Goal: Obtain resource: Download file/media

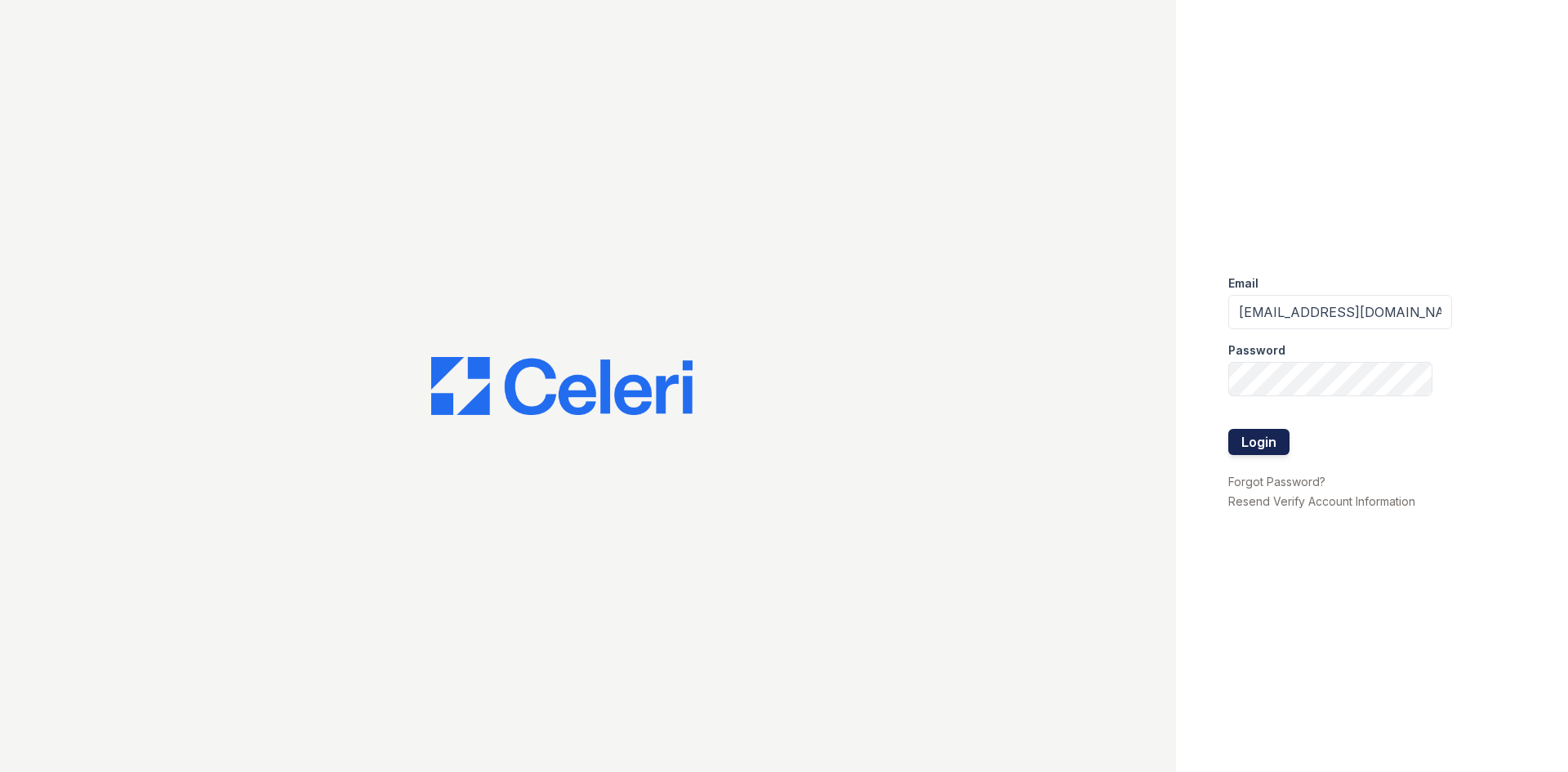
click at [1272, 443] on button "Login" at bounding box center [1258, 442] width 61 height 26
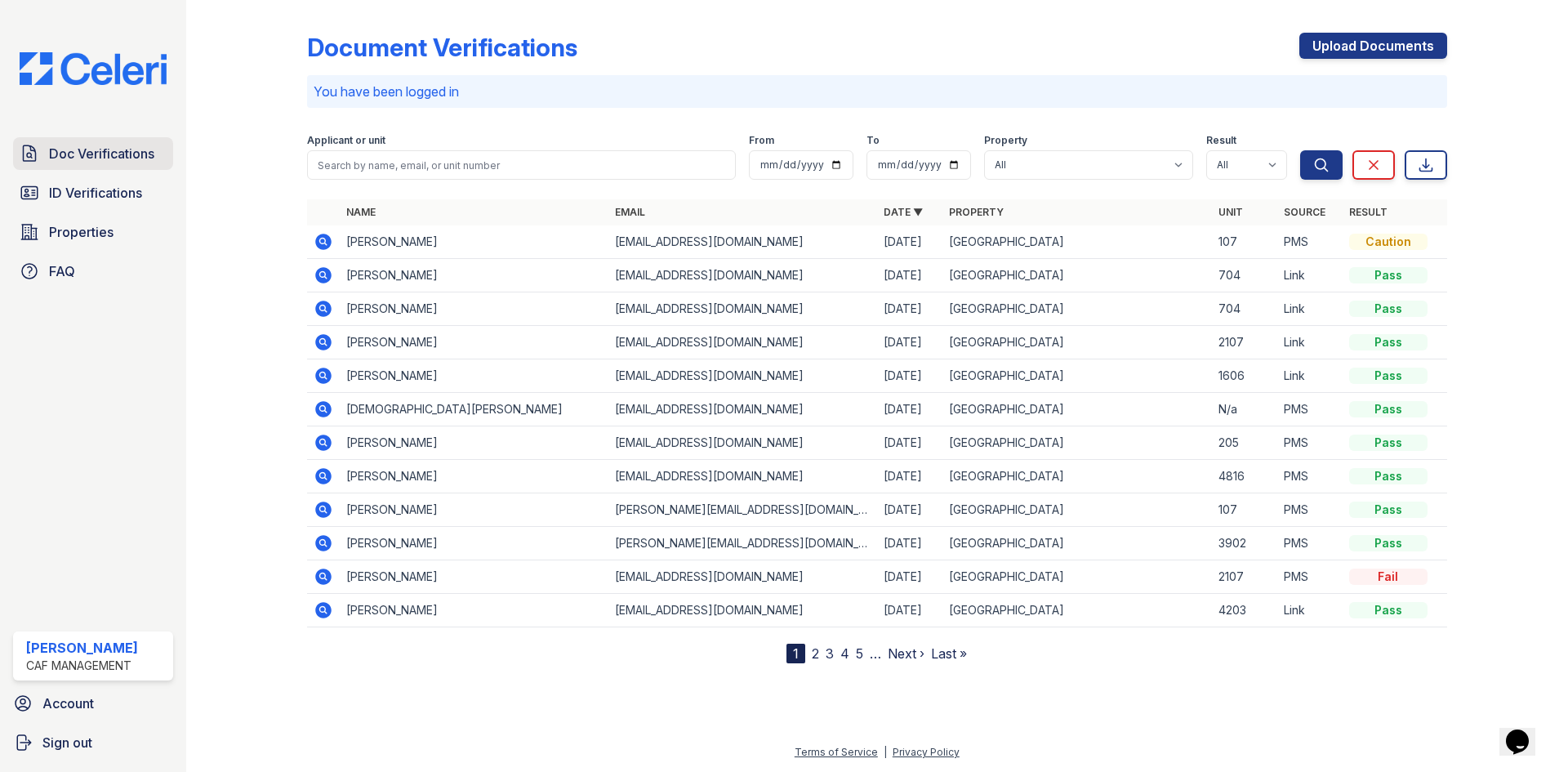
click at [151, 156] on span "Doc Verifications" at bounding box center [101, 154] width 105 height 19
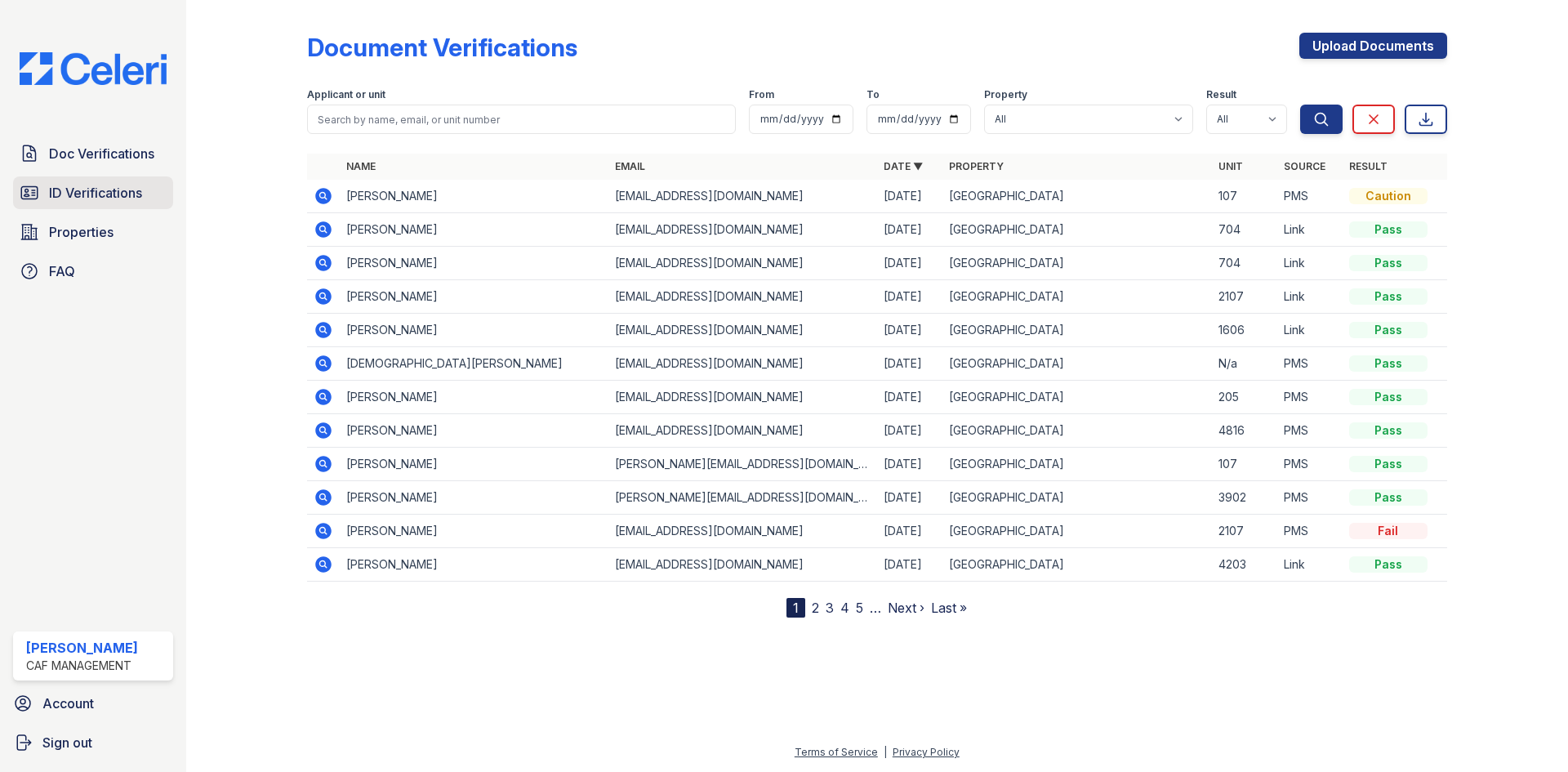
click at [123, 196] on span "ID Verifications" at bounding box center [96, 192] width 93 height 19
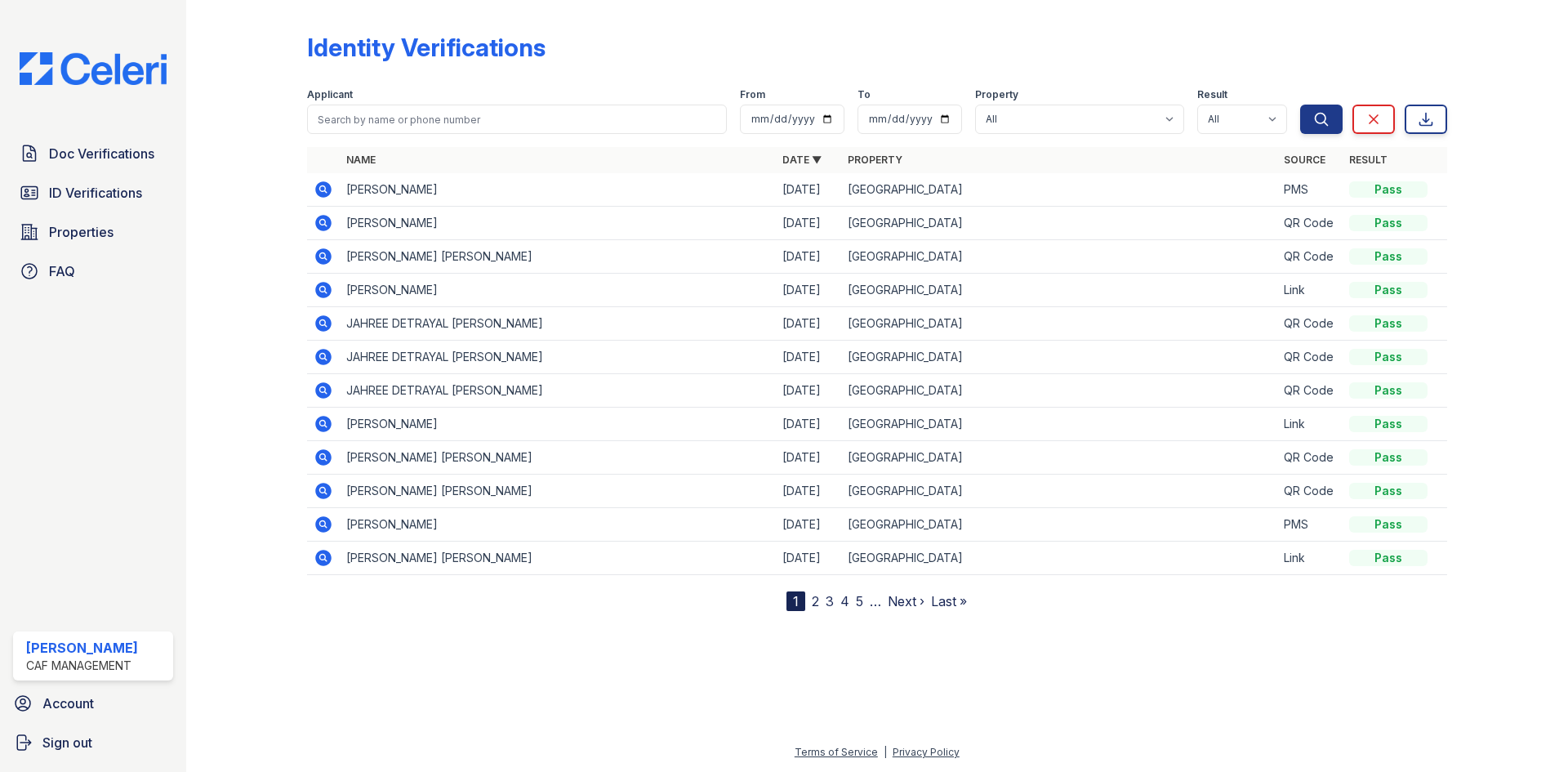
click at [328, 188] on icon at bounding box center [323, 189] width 16 height 16
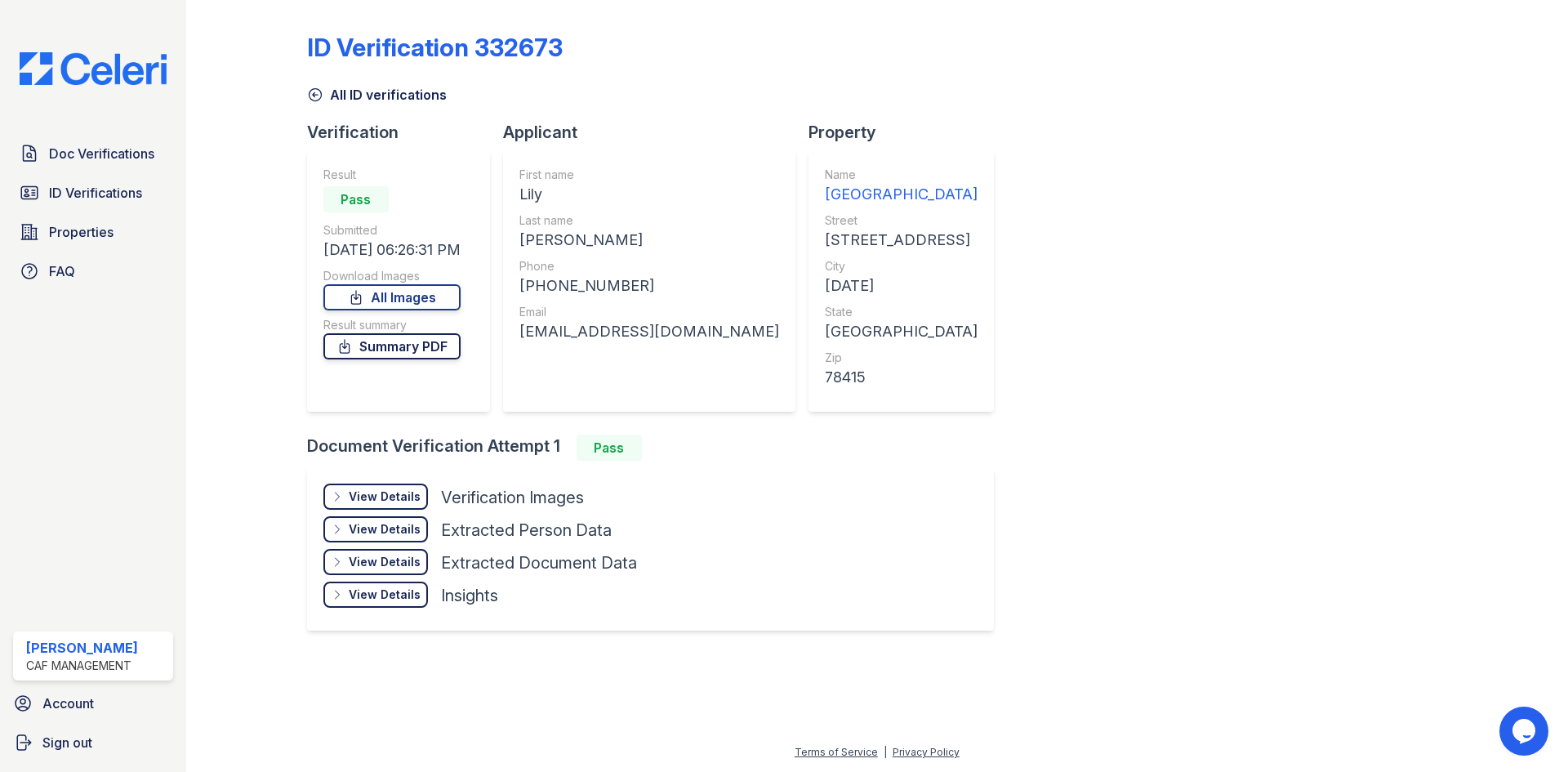
click at [430, 348] on link "Summary PDF" at bounding box center [392, 346] width 137 height 26
click at [144, 159] on span "Doc Verifications" at bounding box center [101, 154] width 105 height 19
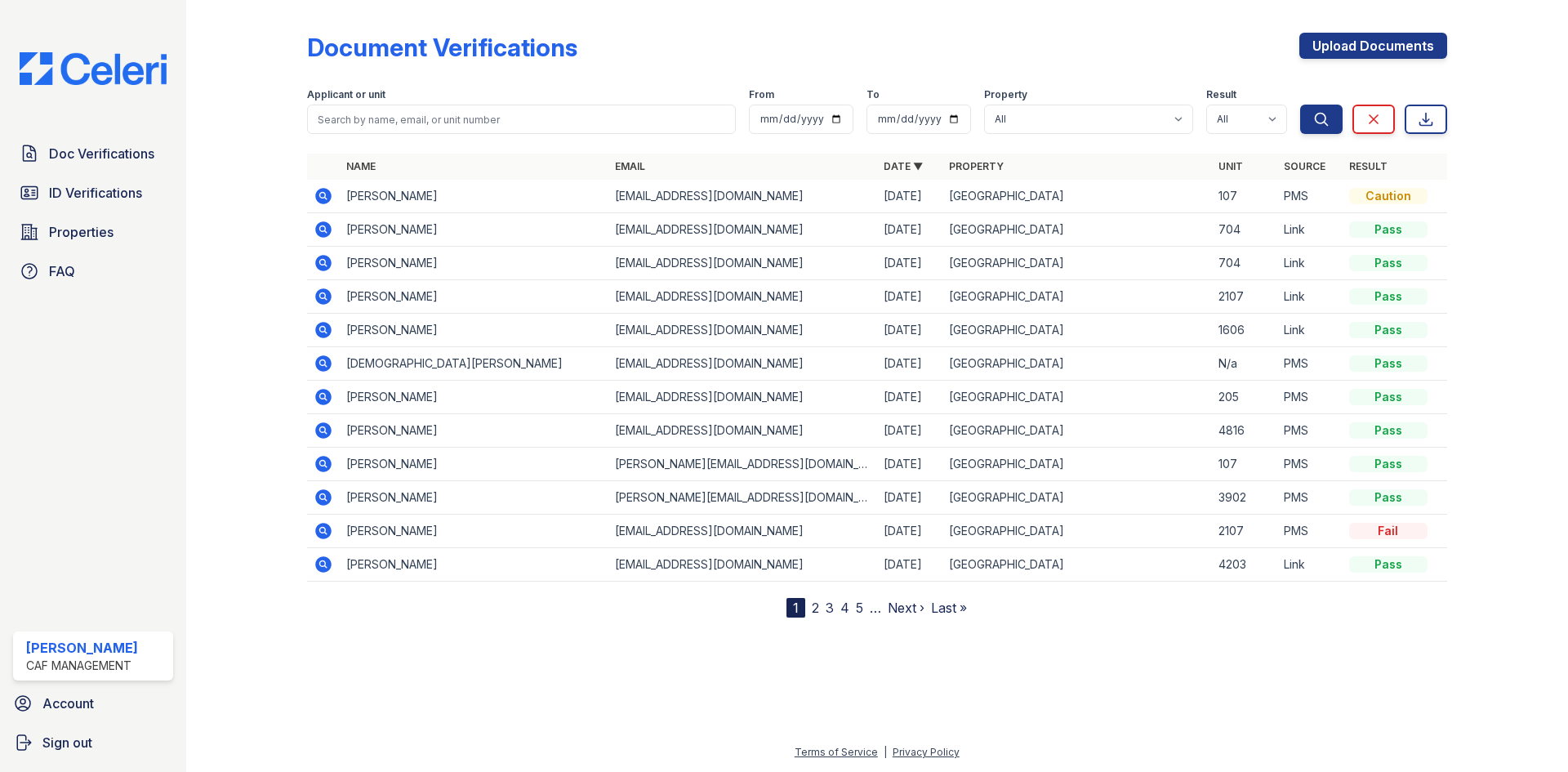
click at [320, 299] on icon at bounding box center [323, 296] width 16 height 16
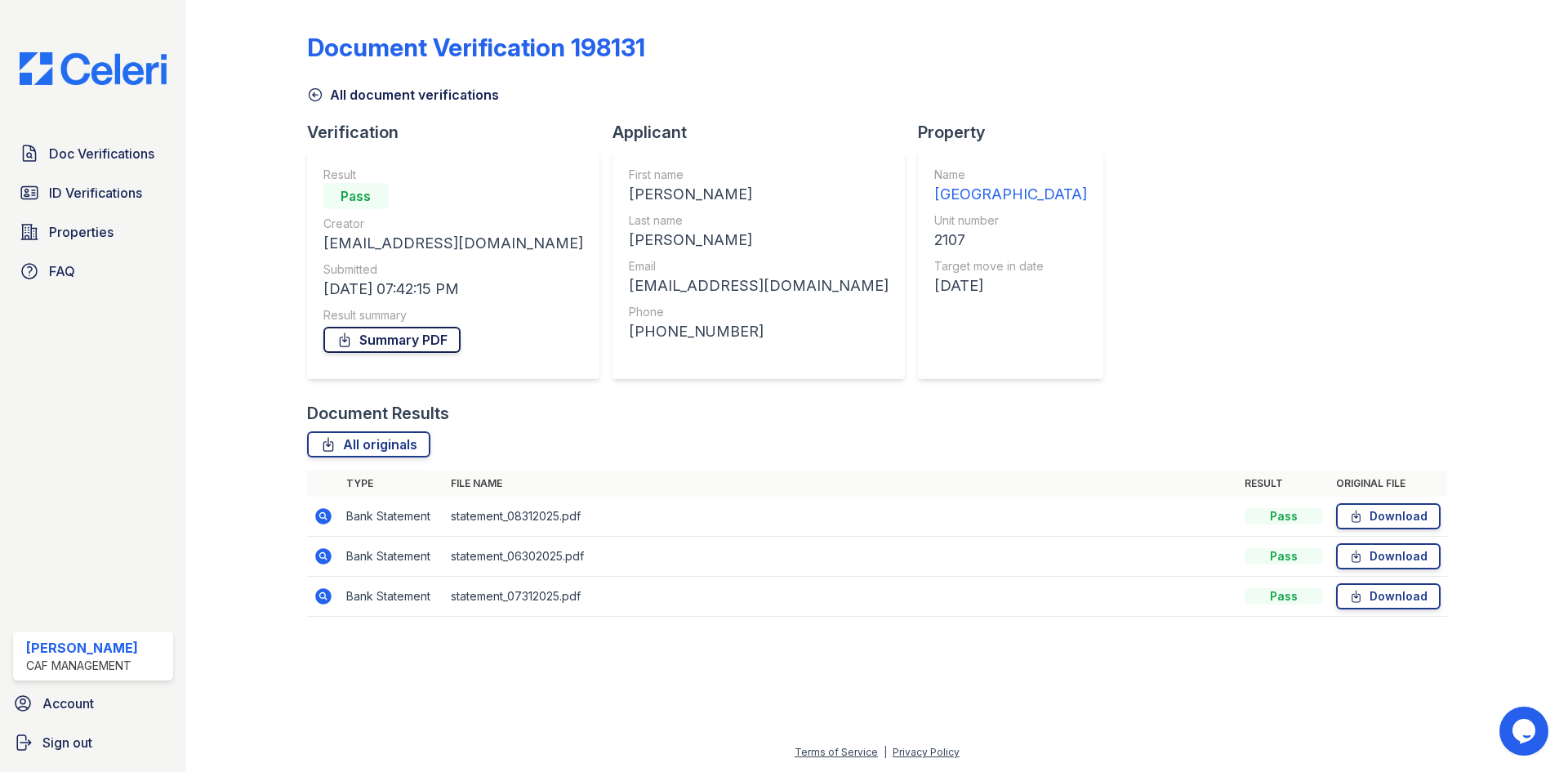
click at [411, 345] on link "Summary PDF" at bounding box center [392, 339] width 137 height 26
click at [107, 192] on span "ID Verifications" at bounding box center [96, 192] width 93 height 19
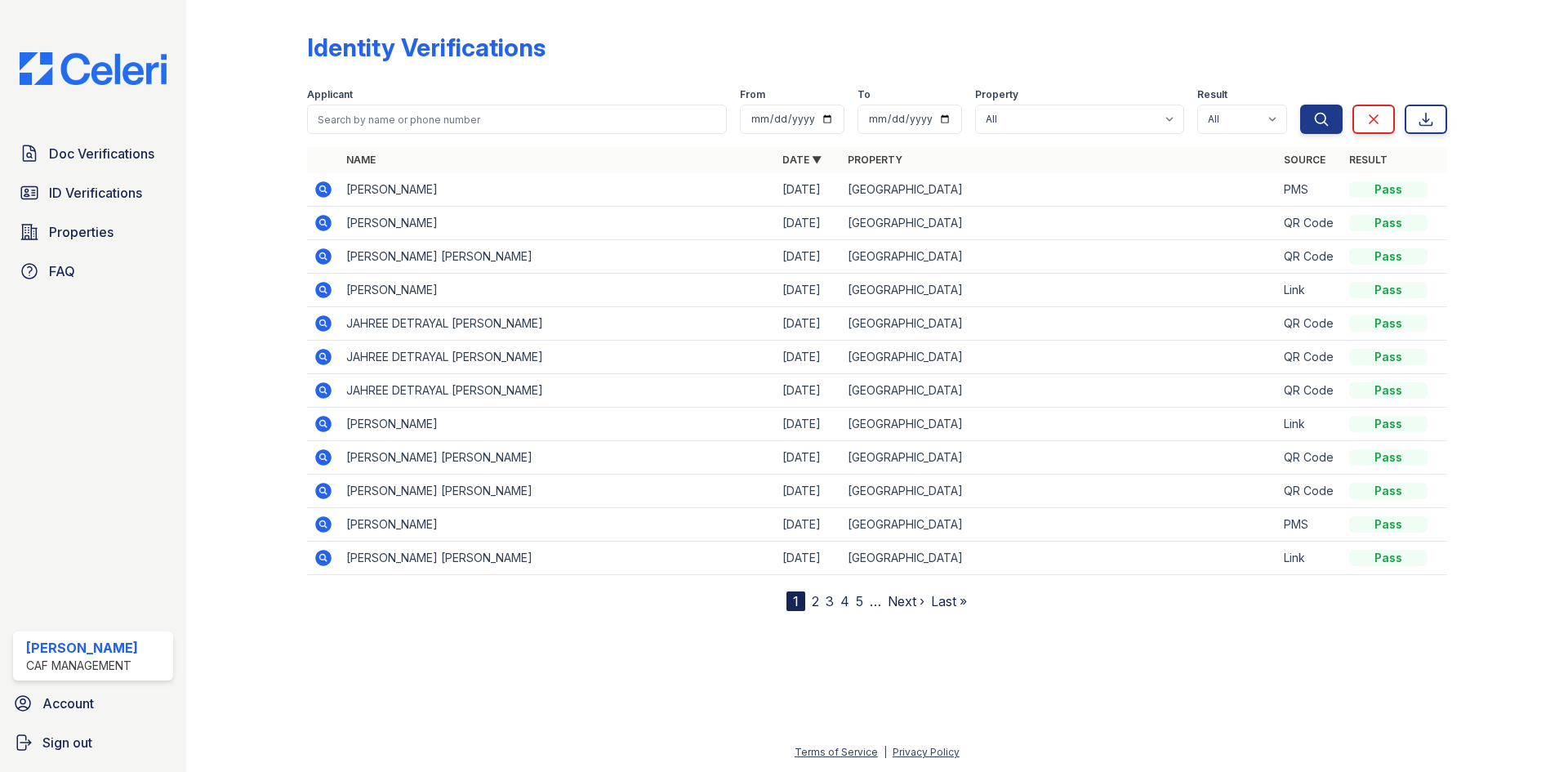
click at [326, 187] on icon at bounding box center [323, 189] width 16 height 16
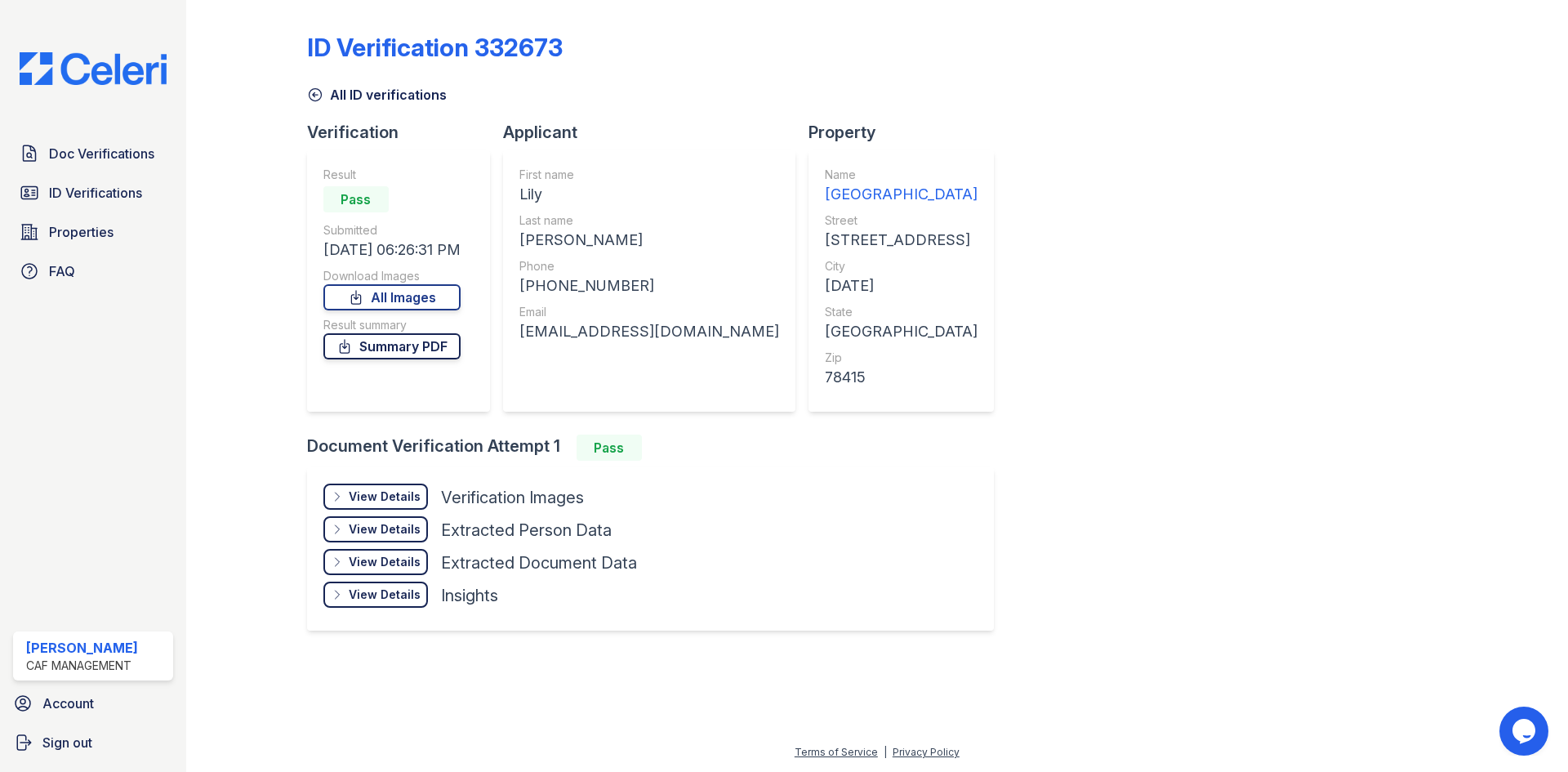
click at [415, 351] on link "Summary PDF" at bounding box center [392, 346] width 137 height 26
click at [122, 198] on span "ID Verifications" at bounding box center [96, 192] width 93 height 19
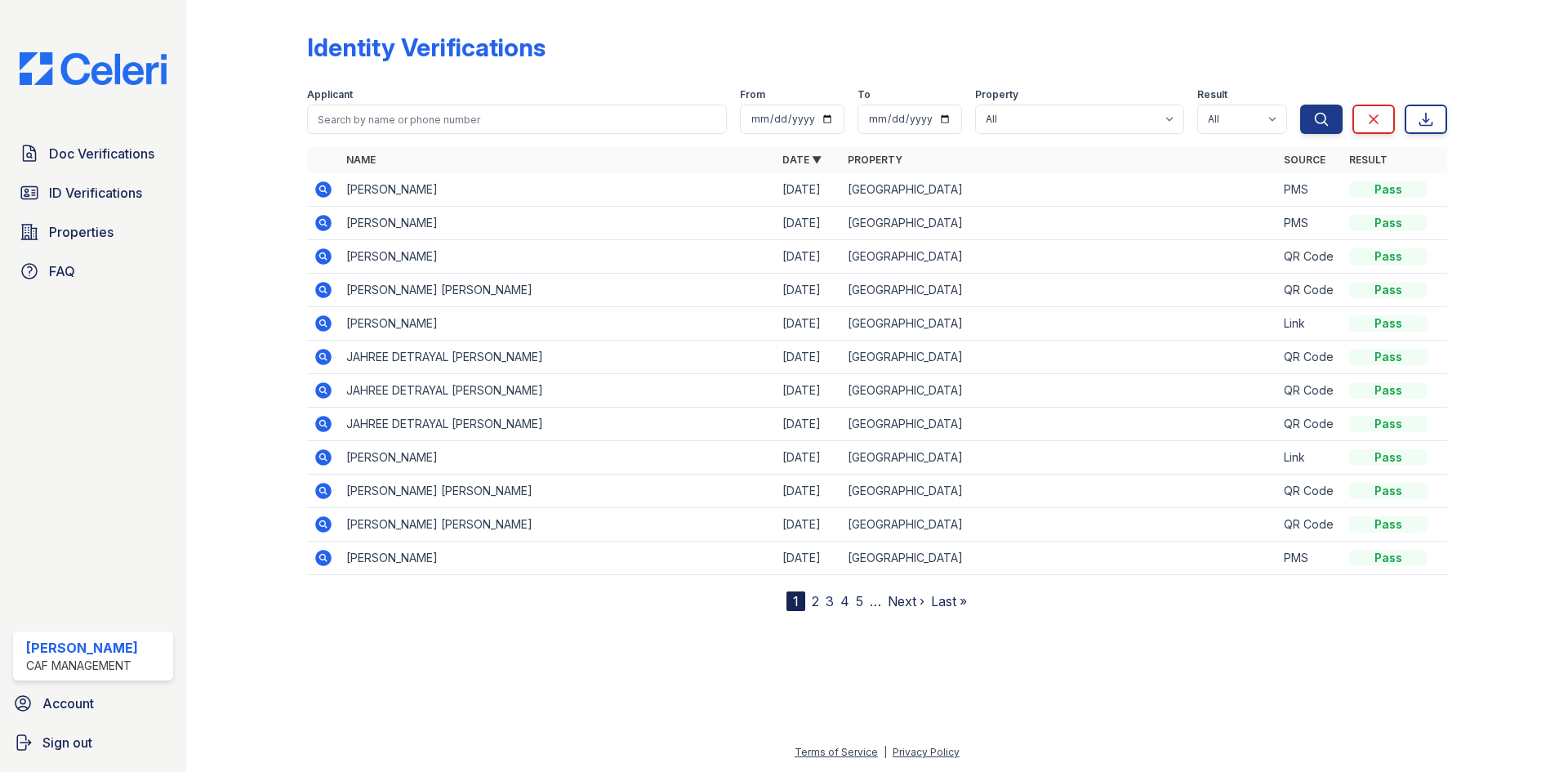
click at [328, 189] on icon at bounding box center [323, 189] width 16 height 16
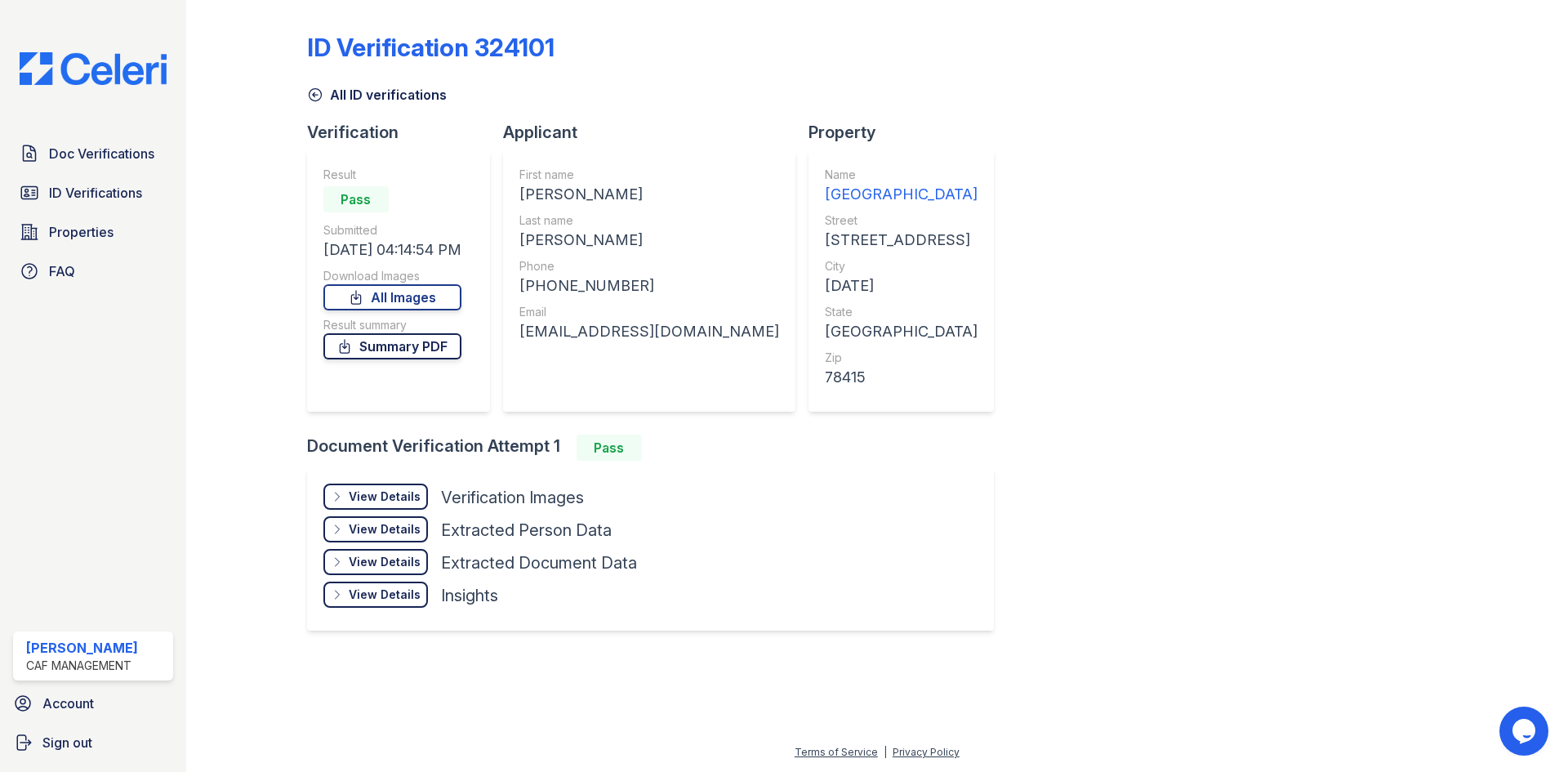
click at [426, 348] on link "Summary PDF" at bounding box center [392, 346] width 138 height 26
